Goal: Task Accomplishment & Management: Use online tool/utility

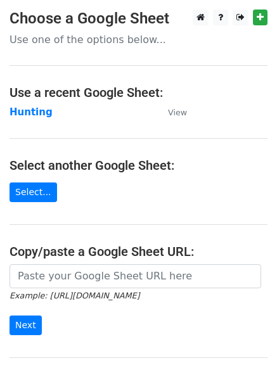
click at [29, 117] on strong "Hunting" at bounding box center [31, 112] width 43 height 11
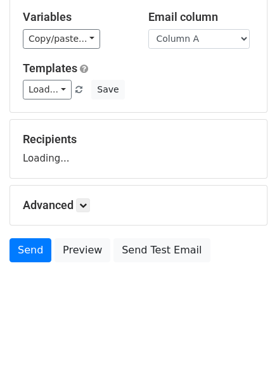
scroll to position [72, 0]
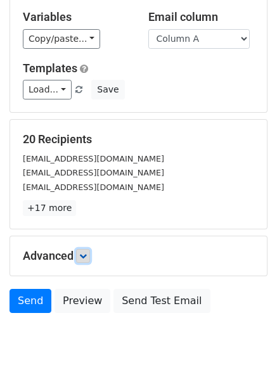
click at [87, 259] on icon at bounding box center [83, 256] width 8 height 8
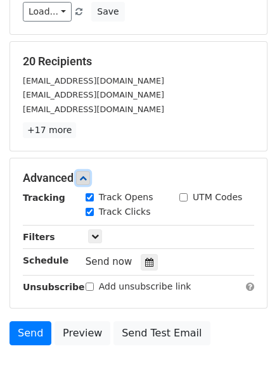
scroll to position [226, 0]
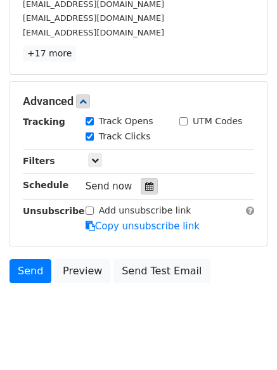
click at [145, 184] on icon at bounding box center [149, 186] width 8 height 9
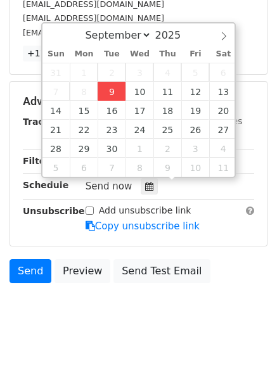
type input "2025-09-09 12:00"
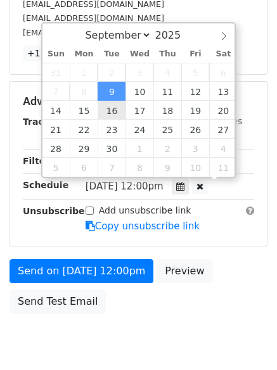
scroll to position [1, 0]
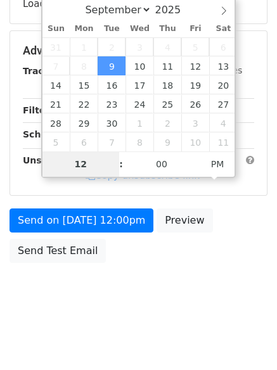
type input "4"
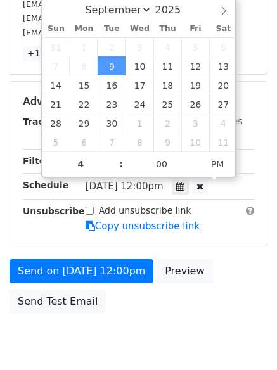
type input "2025-09-09 16:00"
click at [131, 323] on body "New Campaign Daily emails left: 50 Google Sheet: Hunting Variables Copy/paste..…" at bounding box center [138, 77] width 277 height 588
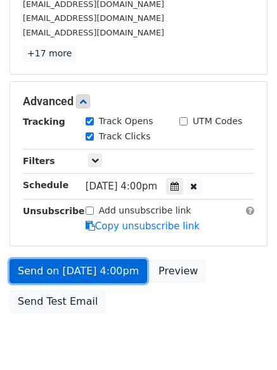
click at [74, 268] on link "Send on Sep 9 at 4:00pm" at bounding box center [79, 271] width 138 height 24
click at [68, 272] on link "Send on Sep 9 at 4:00pm" at bounding box center [79, 271] width 138 height 24
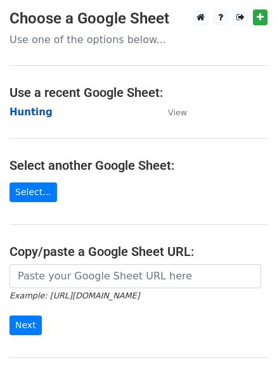
click at [29, 117] on strong "Hunting" at bounding box center [31, 112] width 43 height 11
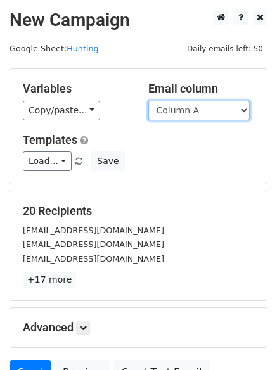
drag, startPoint x: 0, startPoint y: 0, endPoint x: 207, endPoint y: 117, distance: 237.9
click at [207, 111] on select "Column A Column B Column C Column D Column E" at bounding box center [198, 111] width 101 height 20
select select "Column B"
click at [148, 101] on select "Column A Column B Column C Column D Column E" at bounding box center [198, 111] width 101 height 20
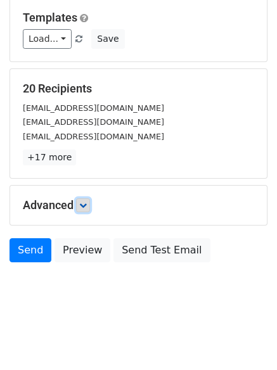
click at [87, 204] on icon at bounding box center [83, 206] width 8 height 8
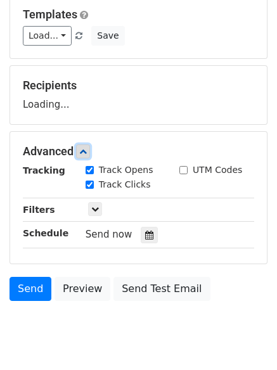
scroll to position [183, 0]
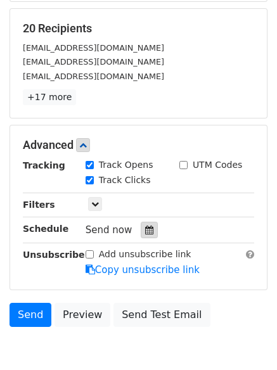
click at [145, 226] on icon at bounding box center [149, 230] width 8 height 9
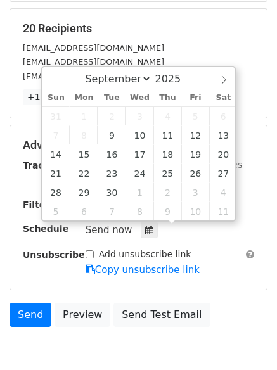
click at [138, 124] on span "3" at bounding box center [140, 116] width 28 height 19
type input "2025-09-10 12:00"
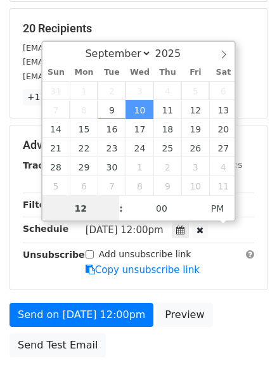
scroll to position [1, 0]
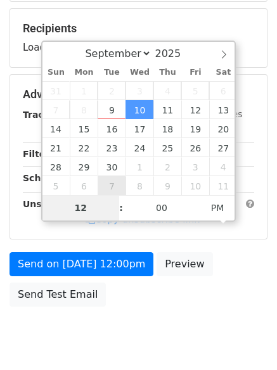
type input "5"
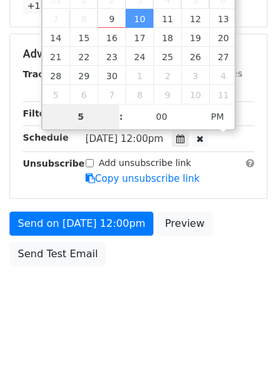
scroll to position [277, 0]
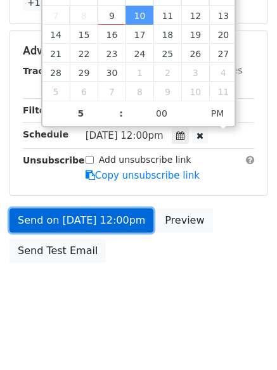
type input "2025-09-10 17:00"
click at [63, 209] on link "Send on Sep 10 at 12:00pm" at bounding box center [82, 221] width 144 height 24
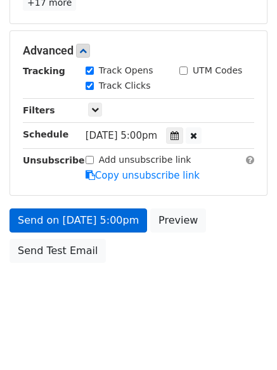
scroll to position [226, 0]
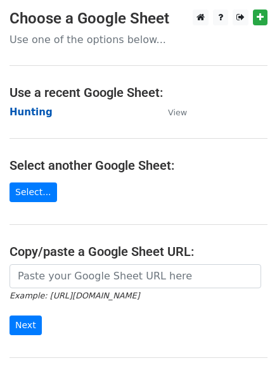
click at [28, 113] on strong "Hunting" at bounding box center [31, 112] width 43 height 11
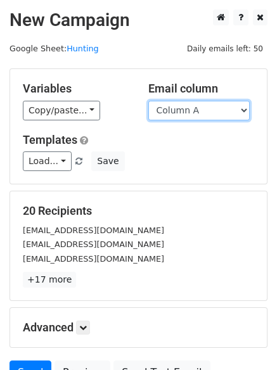
click at [208, 112] on select "Column A Column B Column C Column D Column E" at bounding box center [198, 111] width 101 height 20
select select "Column C"
click at [148, 101] on select "Column A Column B Column C Column D Column E" at bounding box center [198, 111] width 101 height 20
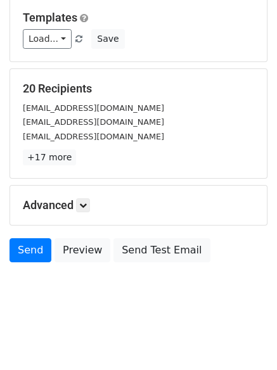
click at [77, 204] on h5 "Advanced" at bounding box center [138, 205] width 231 height 14
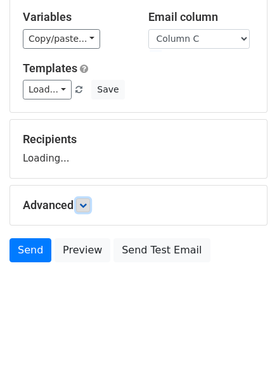
click at [85, 203] on icon at bounding box center [83, 206] width 8 height 8
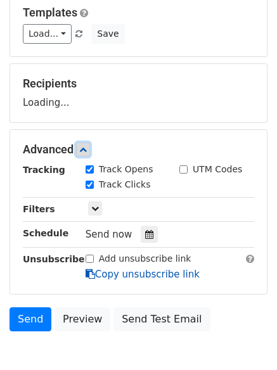
scroll to position [188, 0]
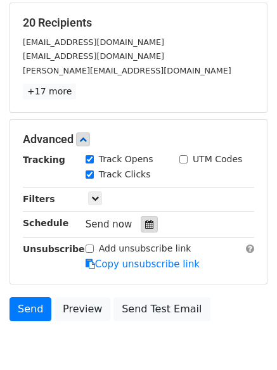
click at [145, 222] on icon at bounding box center [149, 224] width 8 height 9
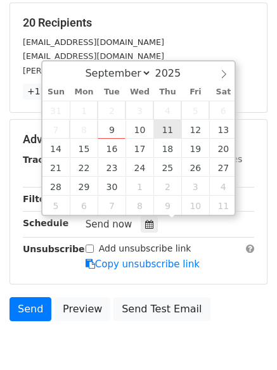
type input "2025-09-11 12:00"
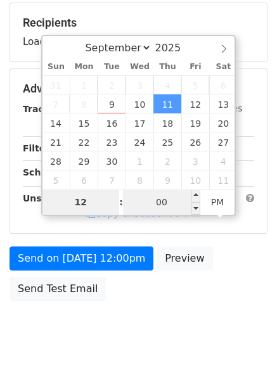
type input "6"
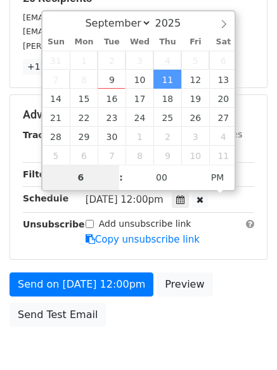
scroll to position [226, 0]
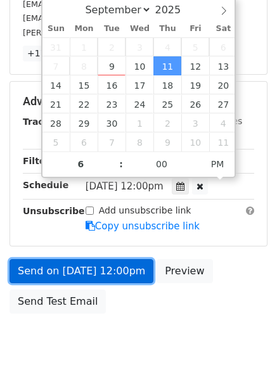
type input "2025-09-11 18:00"
click at [93, 273] on link "Send on Sep 11 at 12:00pm" at bounding box center [82, 271] width 144 height 24
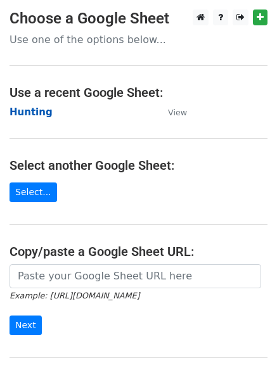
click at [32, 115] on strong "Hunting" at bounding box center [31, 112] width 43 height 11
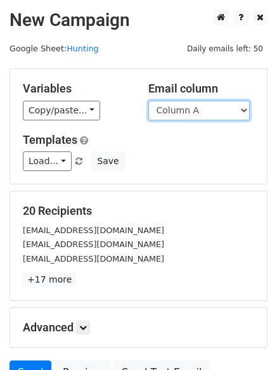
click at [195, 108] on select "Column A Column B Column C Column D Column E" at bounding box center [198, 111] width 101 height 20
select select "Column D"
click at [148, 101] on select "Column A Column B Column C Column D Column E" at bounding box center [198, 111] width 101 height 20
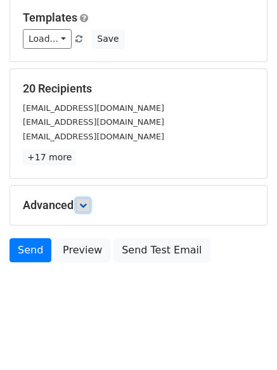
click at [82, 203] on icon at bounding box center [83, 206] width 8 height 8
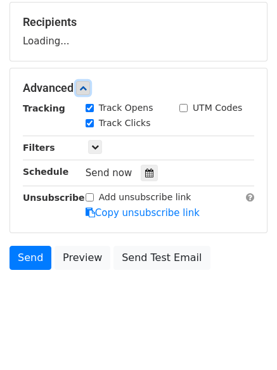
scroll to position [191, 0]
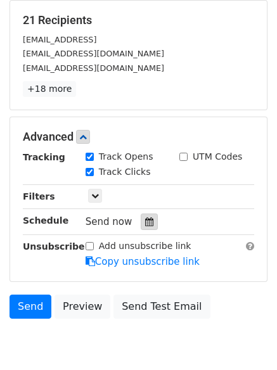
click at [145, 223] on icon at bounding box center [149, 221] width 8 height 9
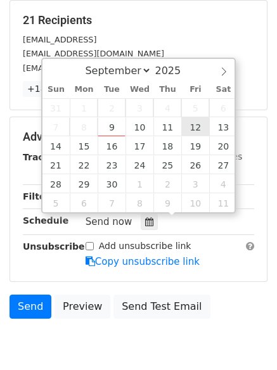
type input "2025-09-12 12:00"
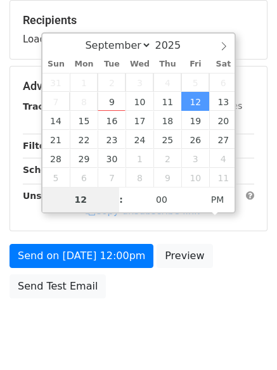
type input "7"
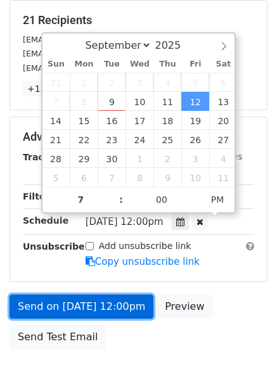
type input "2025-09-12 19:00"
click at [86, 306] on link "Send on Sep 12 at 12:00pm" at bounding box center [82, 307] width 144 height 24
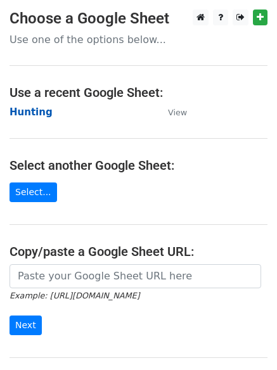
click at [25, 112] on strong "Hunting" at bounding box center [31, 112] width 43 height 11
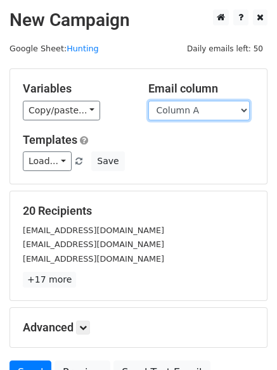
click at [196, 115] on select "Column A Column B Column C Column D Column E" at bounding box center [198, 111] width 101 height 20
select select "Column E"
click at [148, 101] on select "Column A Column B Column C Column D Column E" at bounding box center [198, 111] width 101 height 20
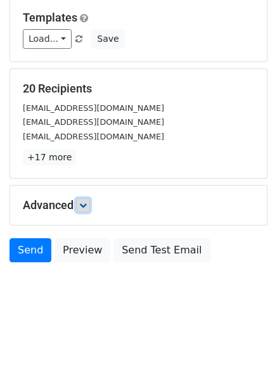
click at [81, 204] on link at bounding box center [83, 205] width 14 height 14
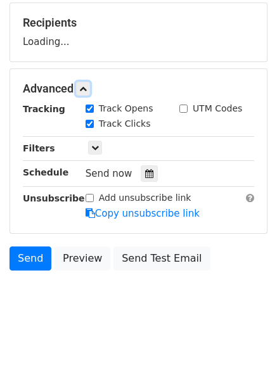
scroll to position [190, 0]
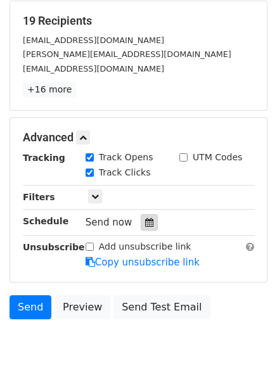
click at [145, 220] on icon at bounding box center [149, 222] width 8 height 9
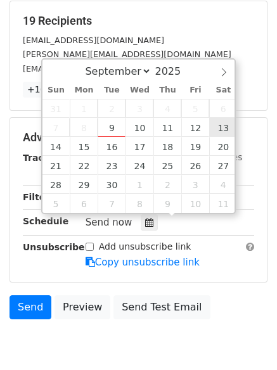
type input "[DATE] 12:00"
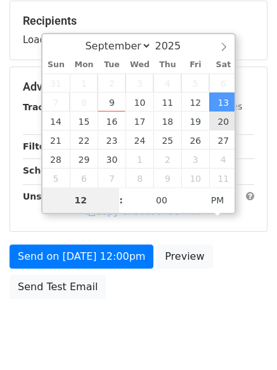
type input "8"
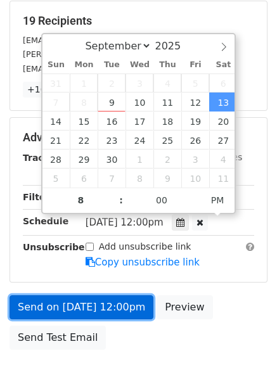
type input "2025-09-13 20:00"
click at [95, 312] on link "Send on Sep 13 at 12:00pm" at bounding box center [82, 307] width 144 height 24
